Goal: Task Accomplishment & Management: Use online tool/utility

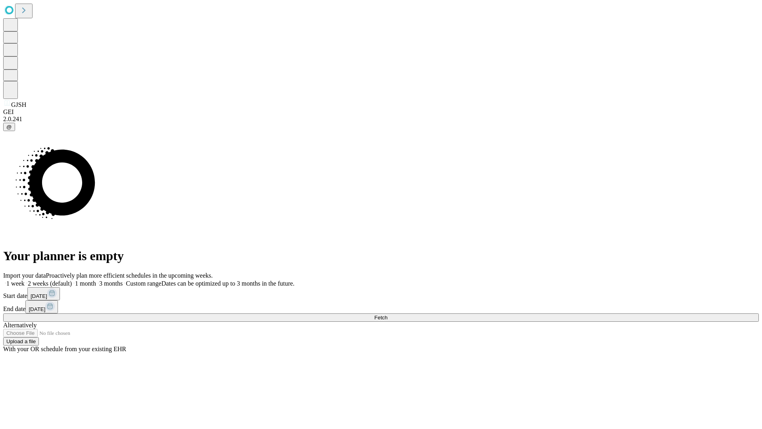
click at [388, 315] on span "Fetch" at bounding box center [380, 318] width 13 height 6
